Goal: Register for event/course

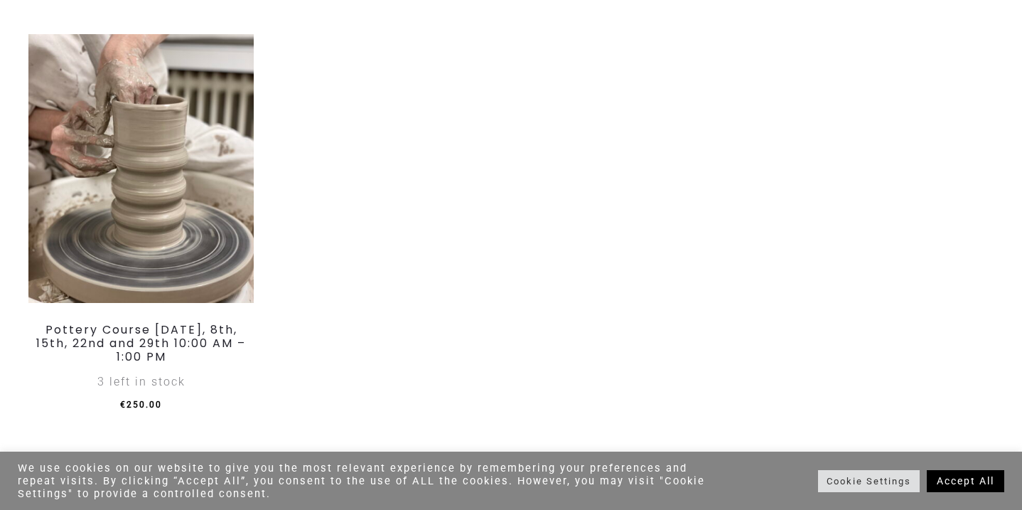
scroll to position [1756, 0]
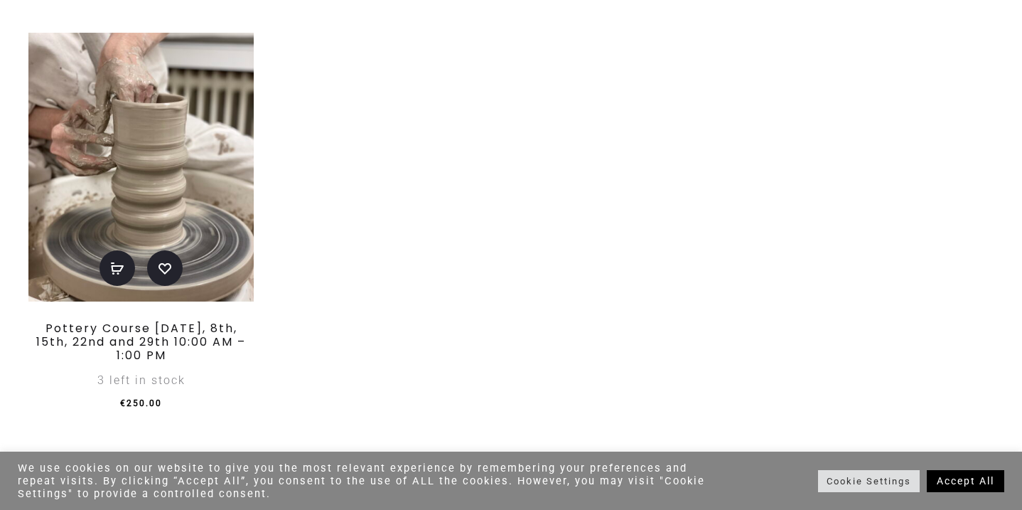
click at [120, 363] on link "Pottery Course [DATE], 8th, 15th, 22nd and 29th 10:00 AM – 1:00 PM" at bounding box center [141, 341] width 210 height 43
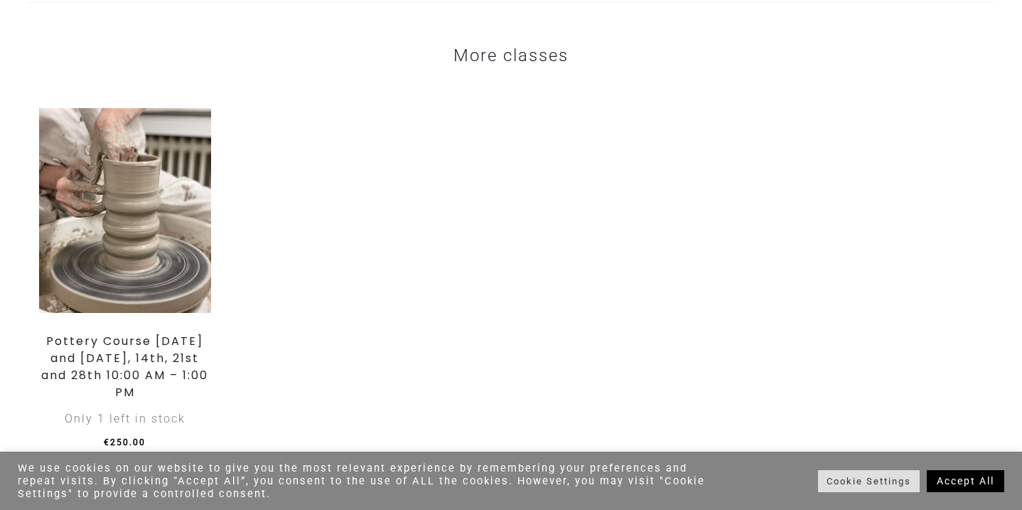
scroll to position [2318, 0]
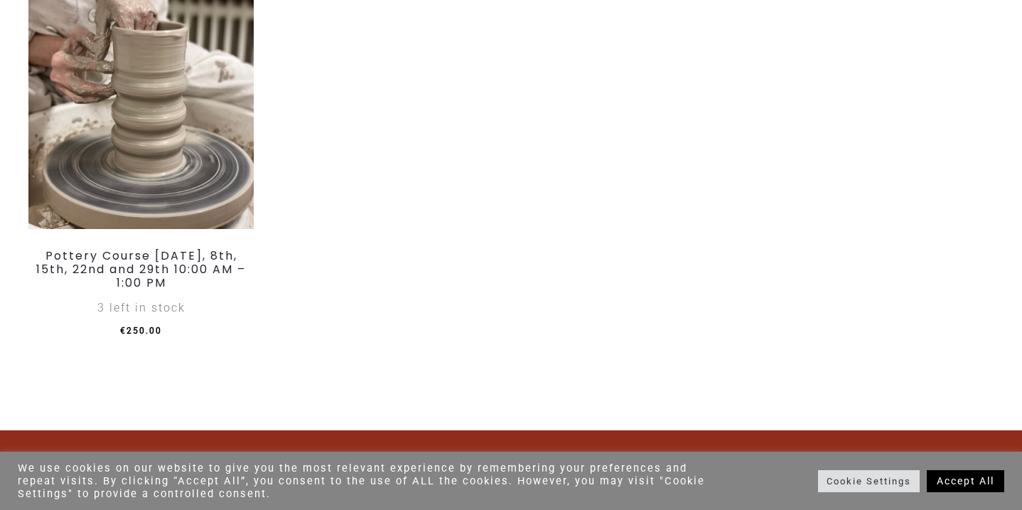
scroll to position [1849, 0]
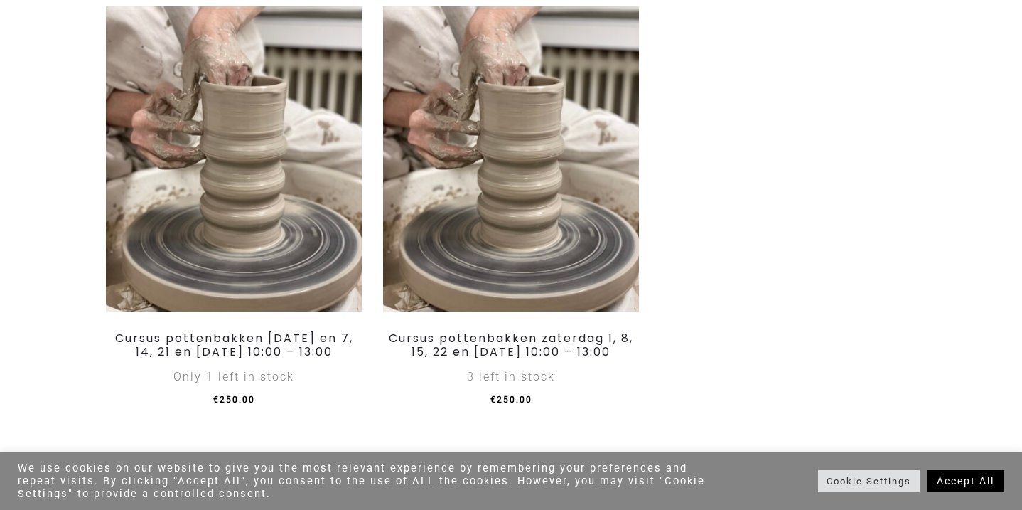
scroll to position [719, 0]
